Goal: Task Accomplishment & Management: Manage account settings

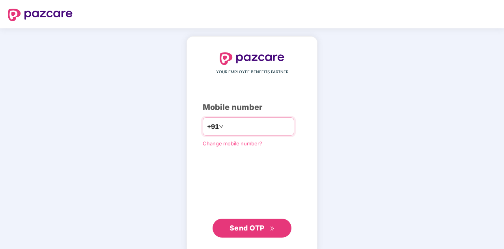
click at [243, 120] on input "number" at bounding box center [257, 126] width 65 height 13
type input "**********"
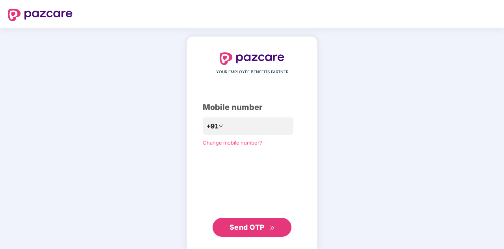
click at [248, 231] on span "Send OTP" at bounding box center [251, 227] width 45 height 11
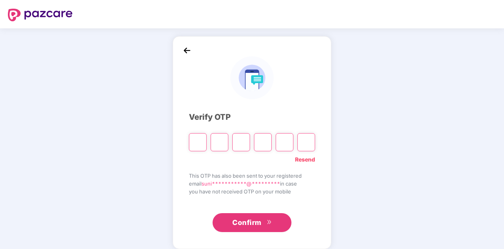
type input "*"
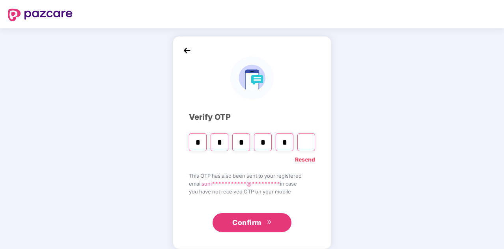
type input "*"
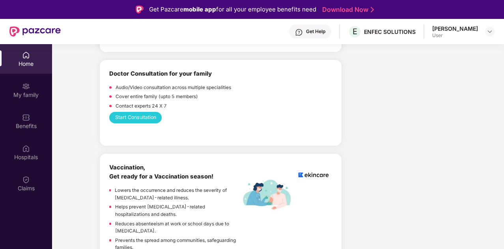
scroll to position [478, 0]
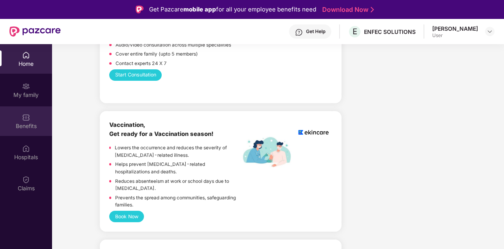
click at [30, 120] on div "Benefits" at bounding box center [26, 121] width 52 height 30
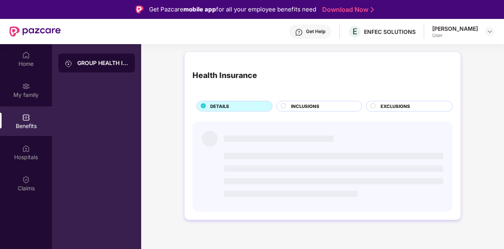
scroll to position [0, 0]
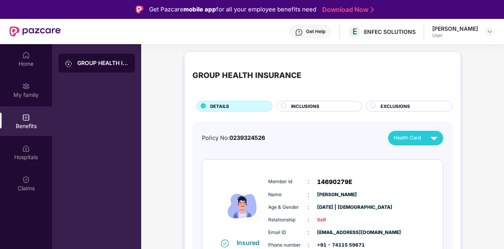
click at [415, 104] on div "EXCLUSIONS" at bounding box center [412, 107] width 72 height 8
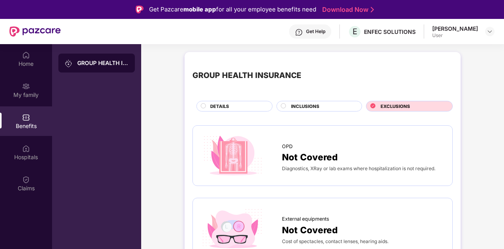
click at [304, 107] on span "INCLUSIONS" at bounding box center [305, 106] width 28 height 7
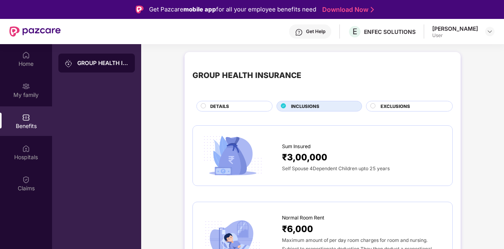
click at [460, 31] on div "[PERSON_NAME]" at bounding box center [455, 28] width 46 height 7
click at [488, 34] on img at bounding box center [489, 31] width 6 height 6
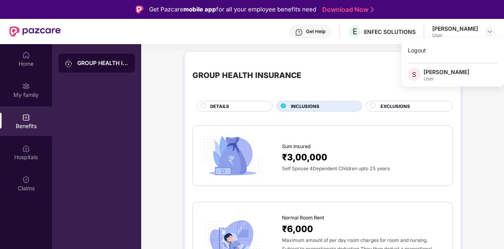
click at [357, 79] on div "GROUP HEALTH INSURANCE" at bounding box center [322, 76] width 260 height 32
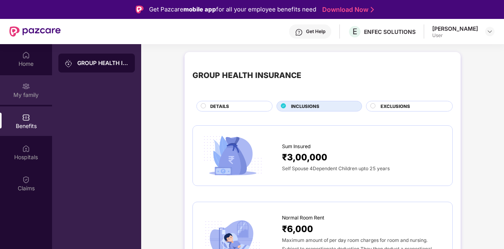
click at [19, 95] on div "My family" at bounding box center [26, 95] width 52 height 8
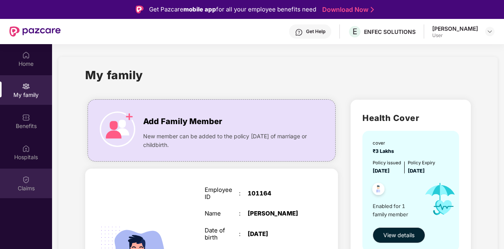
click at [30, 175] on div "Claims" at bounding box center [26, 184] width 52 height 30
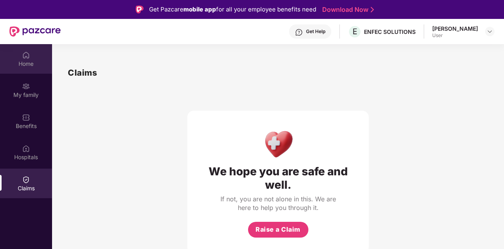
click at [27, 62] on div "Home" at bounding box center [26, 64] width 52 height 8
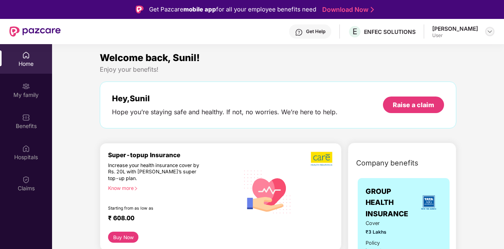
click at [487, 29] on img at bounding box center [489, 31] width 6 height 6
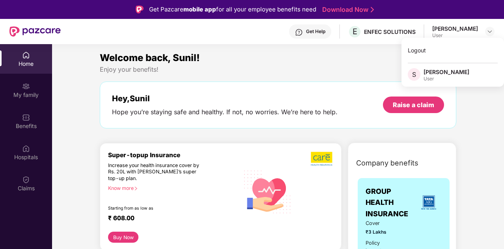
click at [352, 75] on div "Welcome back, Sunil! Enjoy your benefits! Hey, Sunil Hope you’re staying safe a…" at bounding box center [278, 93] width 363 height 86
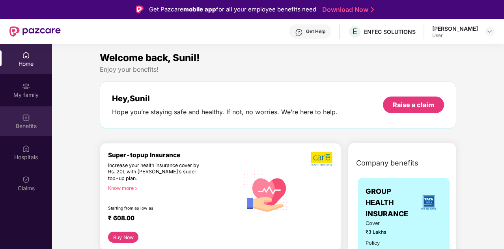
click at [24, 121] on img at bounding box center [26, 118] width 8 height 8
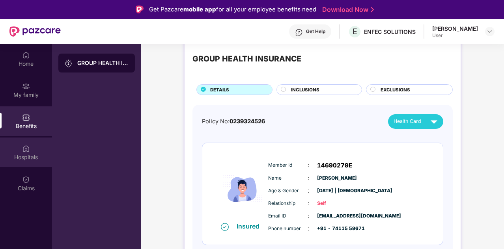
click at [32, 149] on div "Hospitals" at bounding box center [26, 153] width 52 height 30
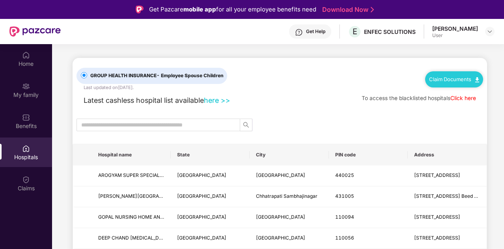
click at [220, 100] on link "here >>" at bounding box center [217, 100] width 26 height 8
click at [217, 101] on link "here >>" at bounding box center [217, 100] width 26 height 8
click at [151, 125] on input "text" at bounding box center [155, 125] width 148 height 9
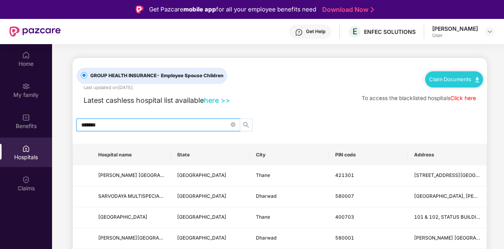
click at [252, 126] on span "search" at bounding box center [246, 125] width 12 height 6
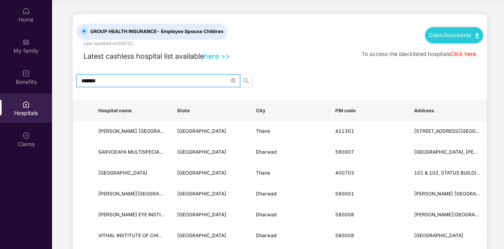
type input "*******"
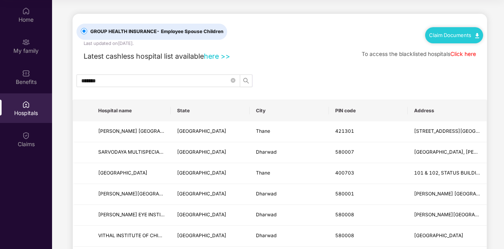
click at [293, 41] on div "GROUP HEALTH INSURANCE - Employee Spouse Children Last updated on [DATE] . Clai…" at bounding box center [279, 30] width 406 height 33
click at [33, 6] on div "Home" at bounding box center [26, 15] width 52 height 30
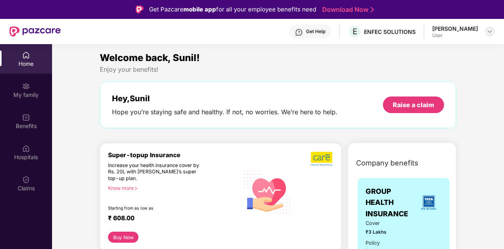
click at [490, 32] on img at bounding box center [489, 31] width 6 height 6
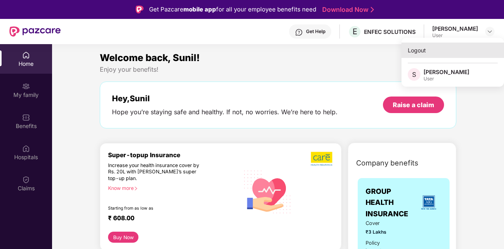
click at [429, 55] on div "Logout" at bounding box center [452, 50] width 102 height 15
